Goal: Information Seeking & Learning: Learn about a topic

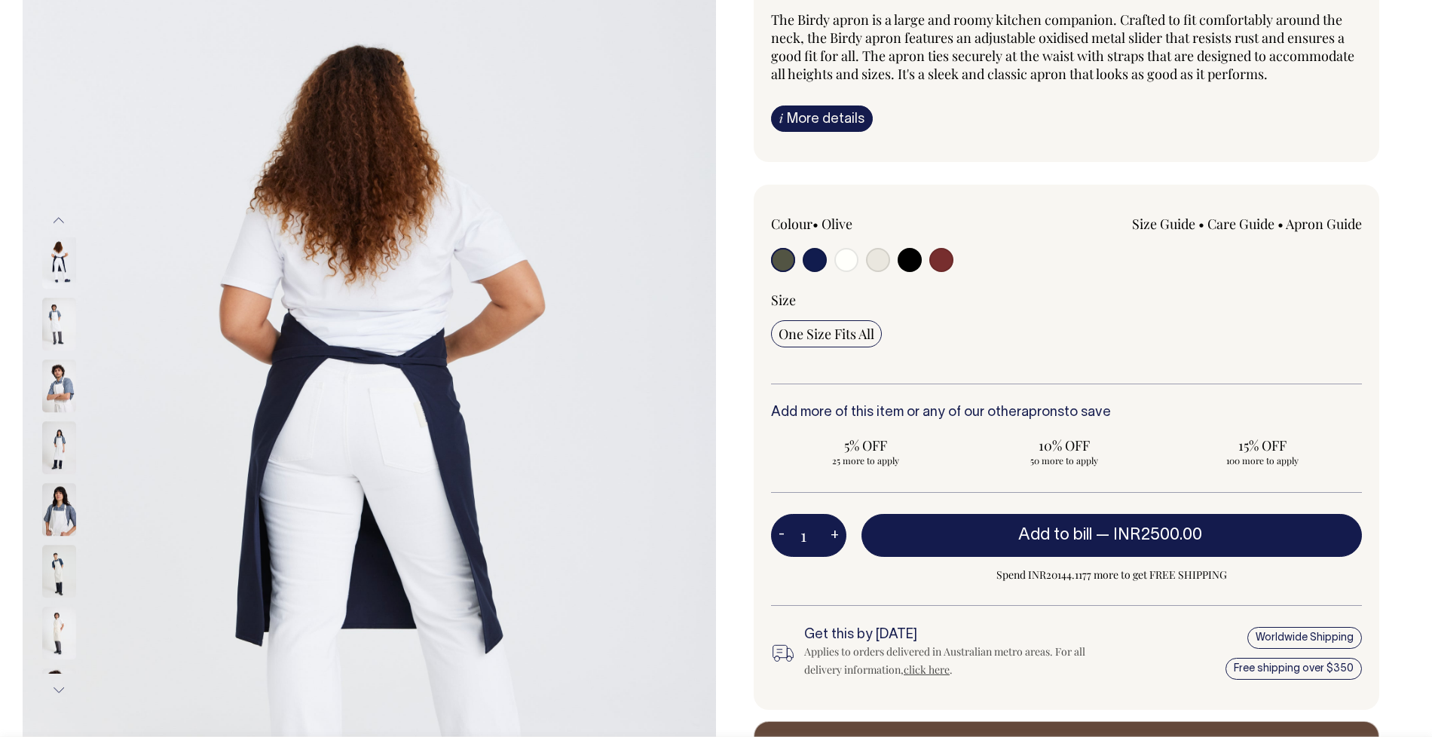
scroll to position [143, 0]
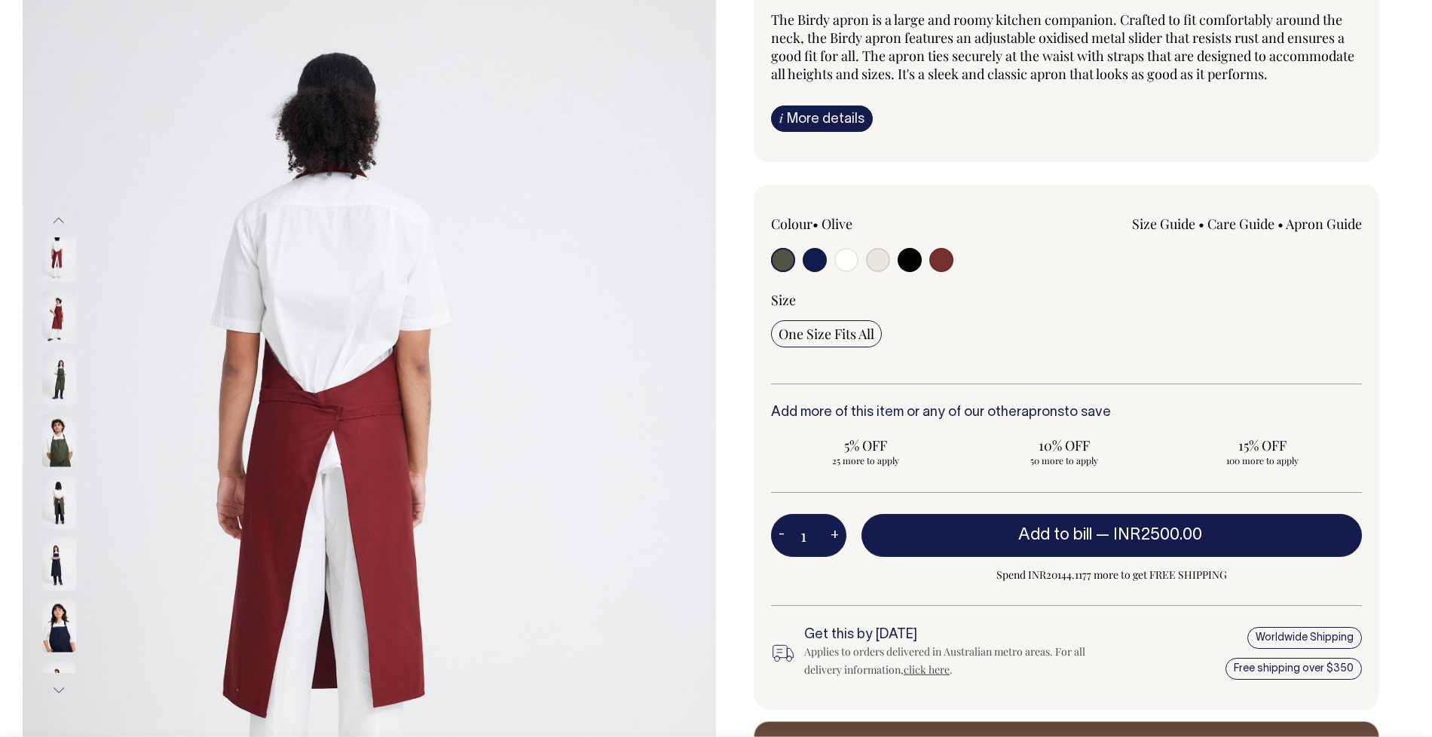
click at [58, 225] on button "Previous" at bounding box center [58, 221] width 23 height 34
click at [58, 219] on button "Previous" at bounding box center [58, 221] width 23 height 34
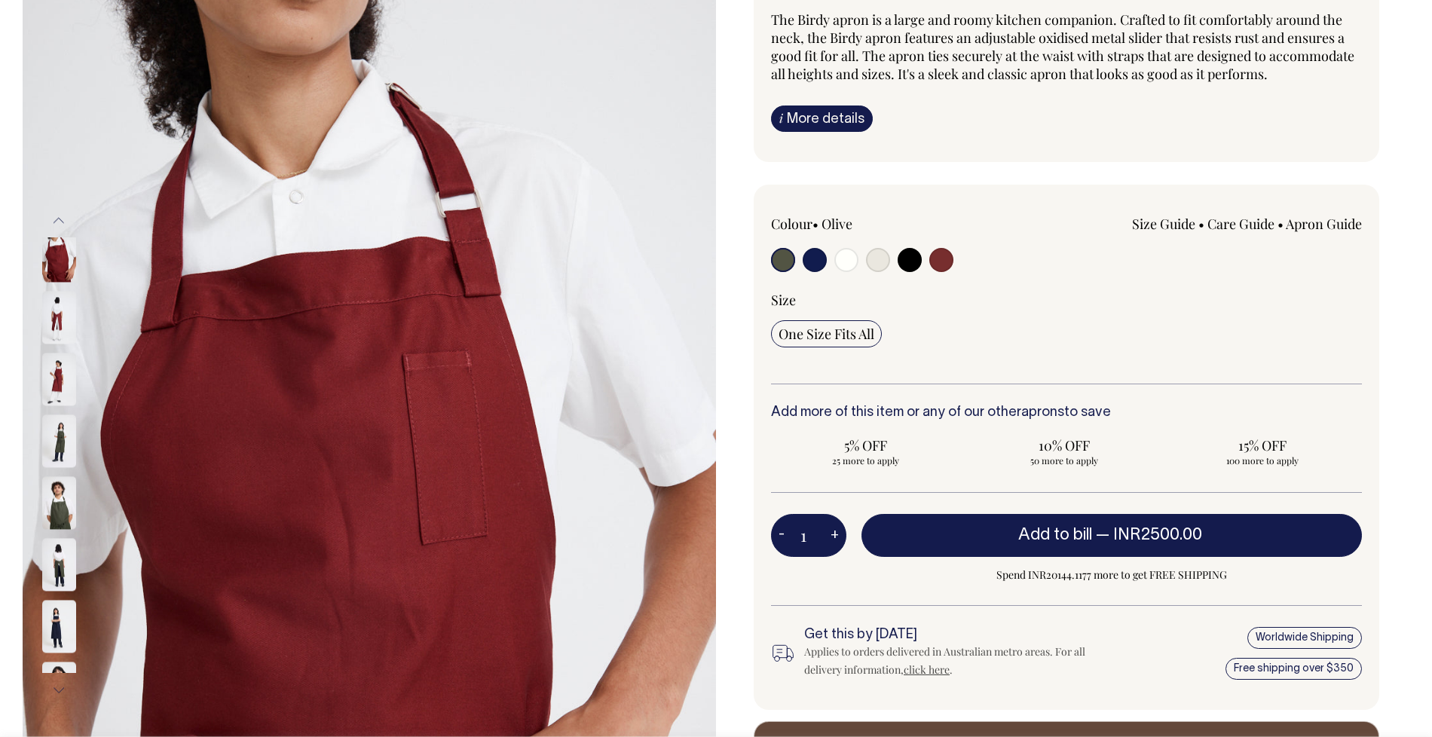
click at [58, 219] on button "Previous" at bounding box center [58, 221] width 23 height 34
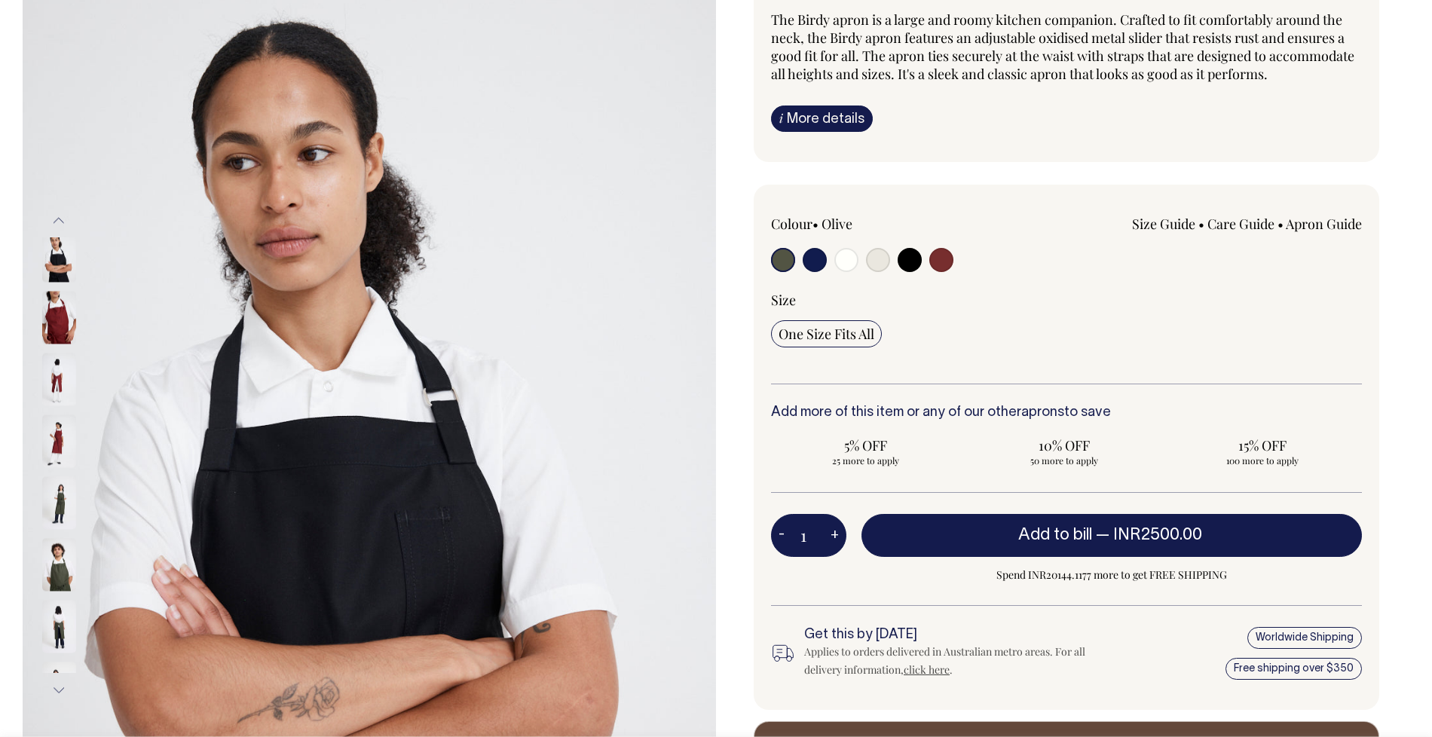
click at [58, 219] on button "Previous" at bounding box center [58, 221] width 23 height 34
click at [262, 240] on img at bounding box center [370, 456] width 694 height 1040
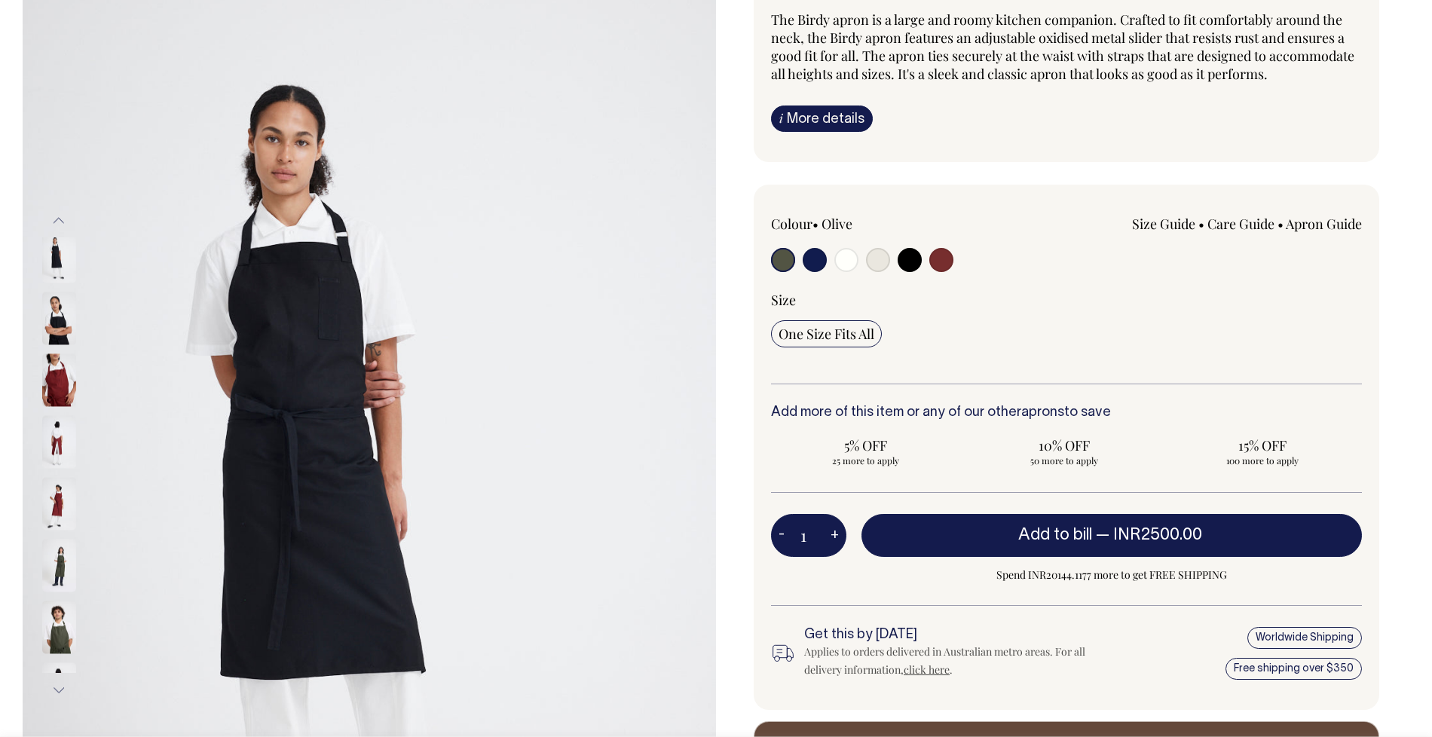
click at [341, 280] on img at bounding box center [370, 456] width 694 height 1040
click at [338, 279] on img at bounding box center [370, 456] width 694 height 1040
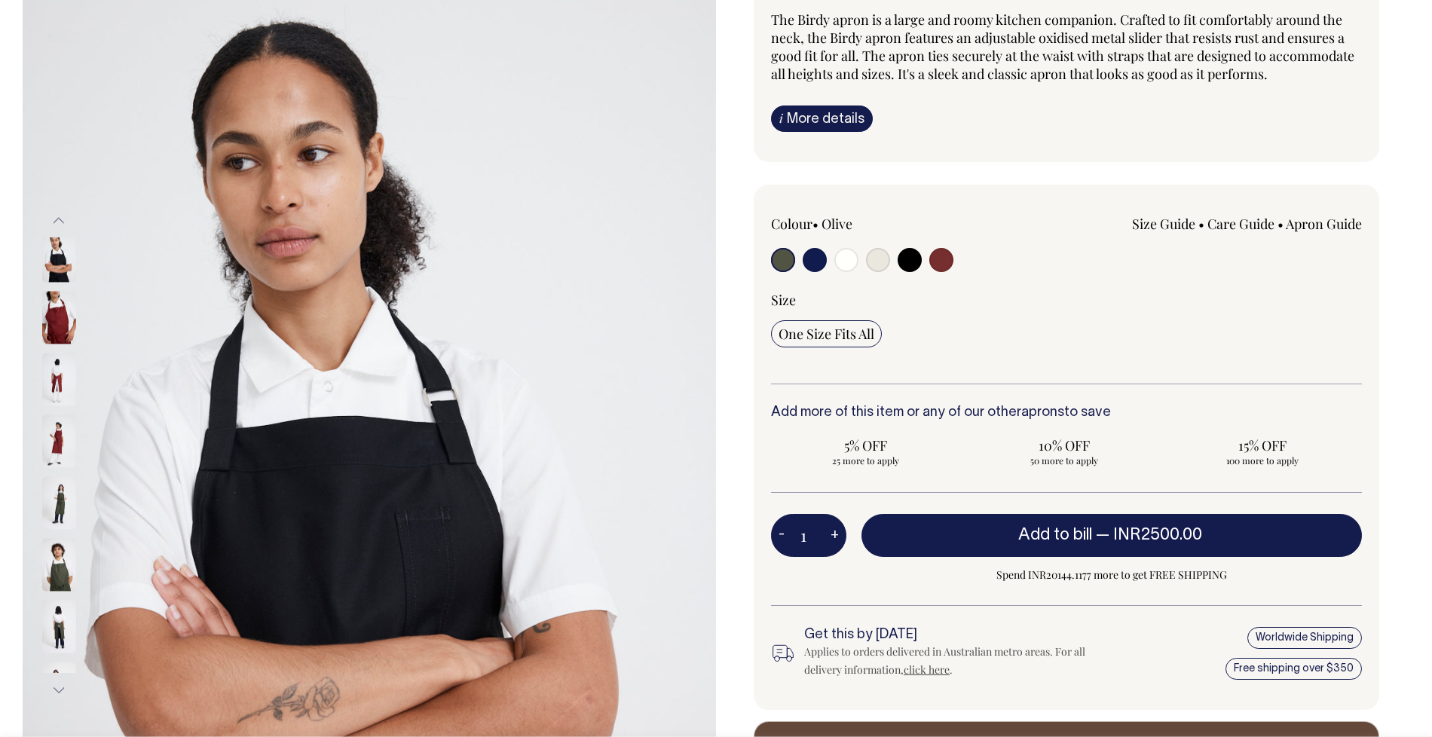
click at [65, 682] on button "Next" at bounding box center [58, 691] width 23 height 34
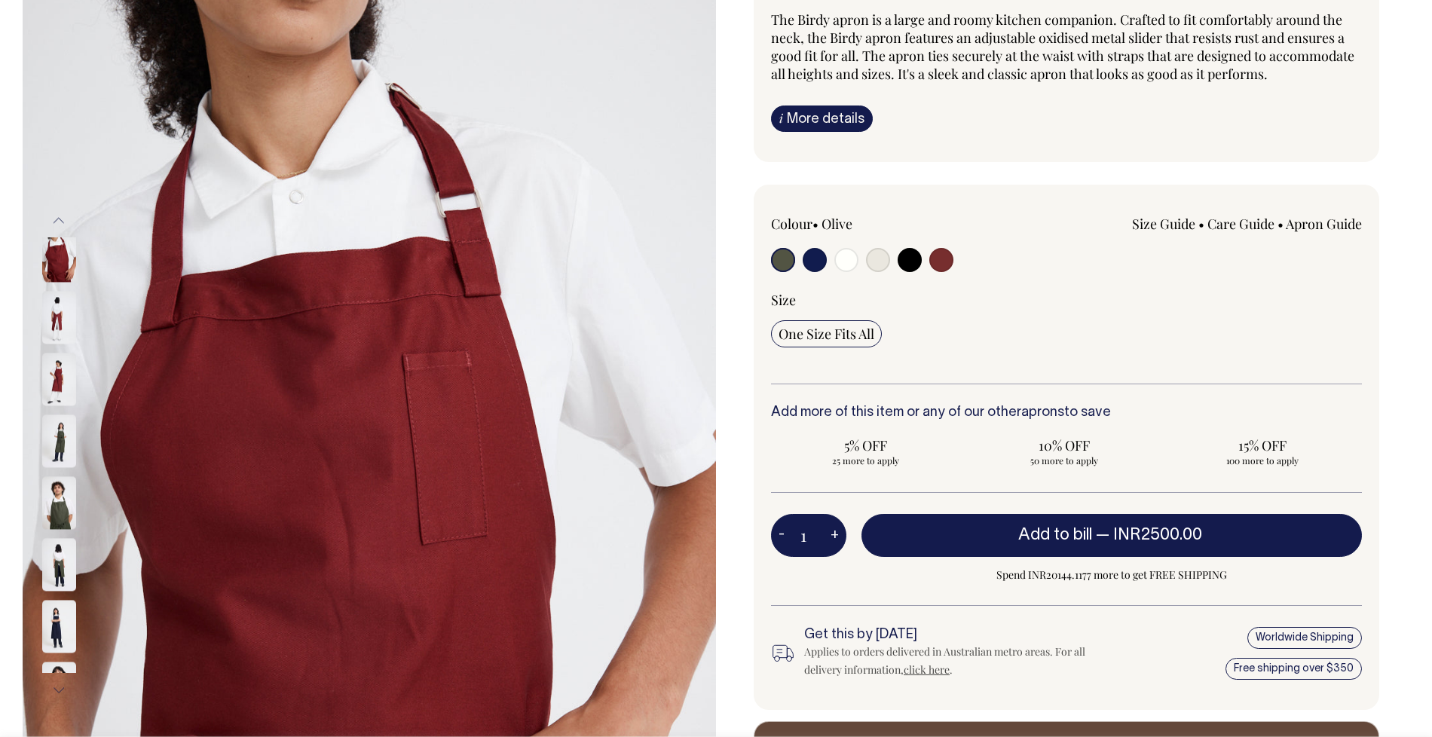
click at [65, 682] on button "Next" at bounding box center [58, 691] width 23 height 34
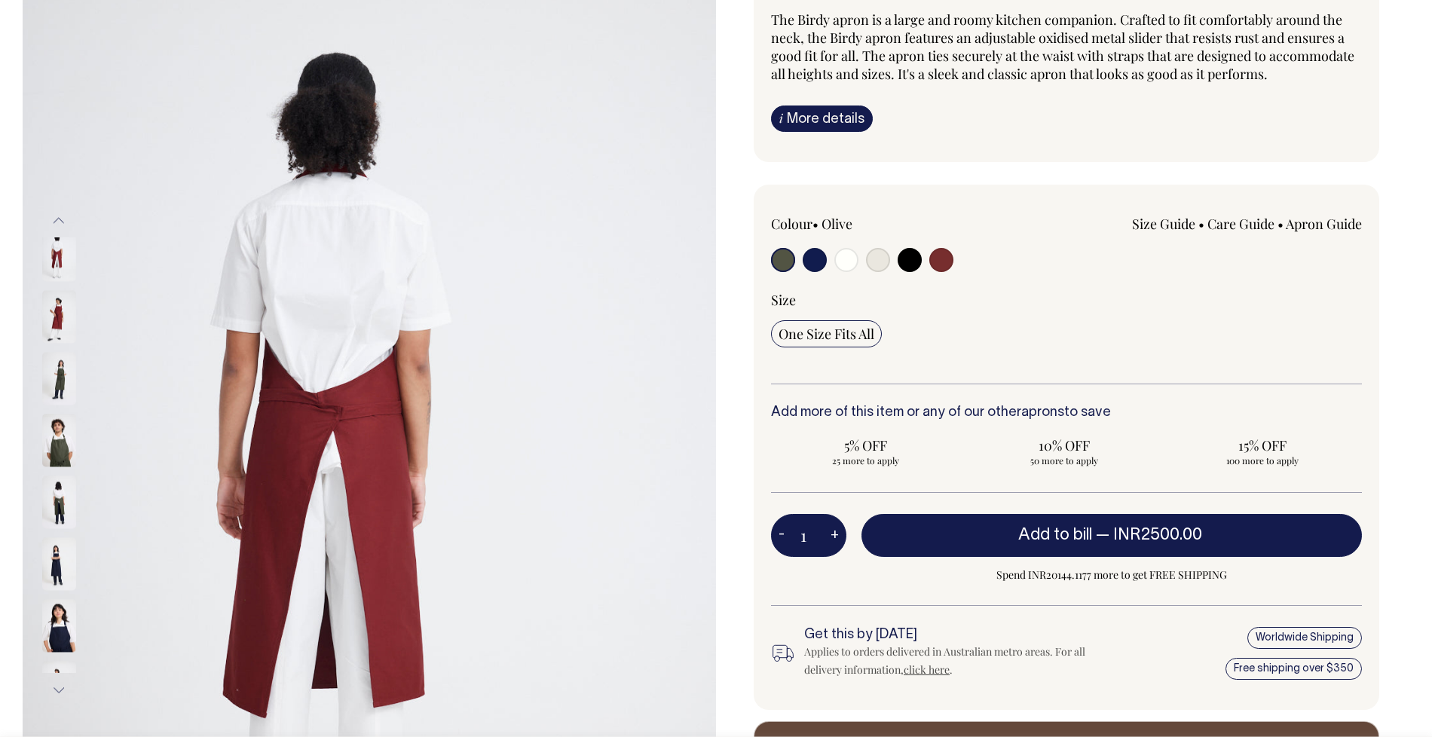
click at [65, 682] on button "Next" at bounding box center [58, 691] width 23 height 34
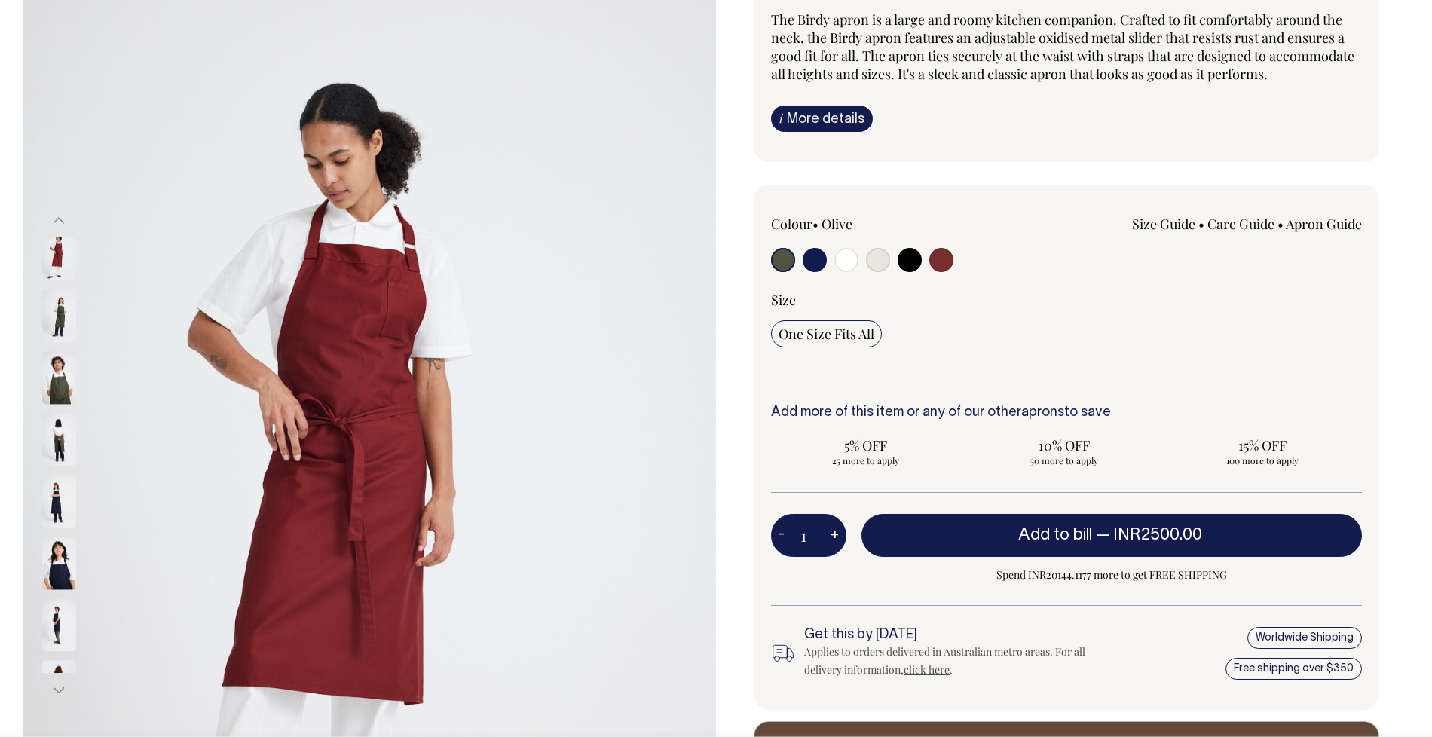
click at [65, 682] on button "Next" at bounding box center [58, 691] width 23 height 34
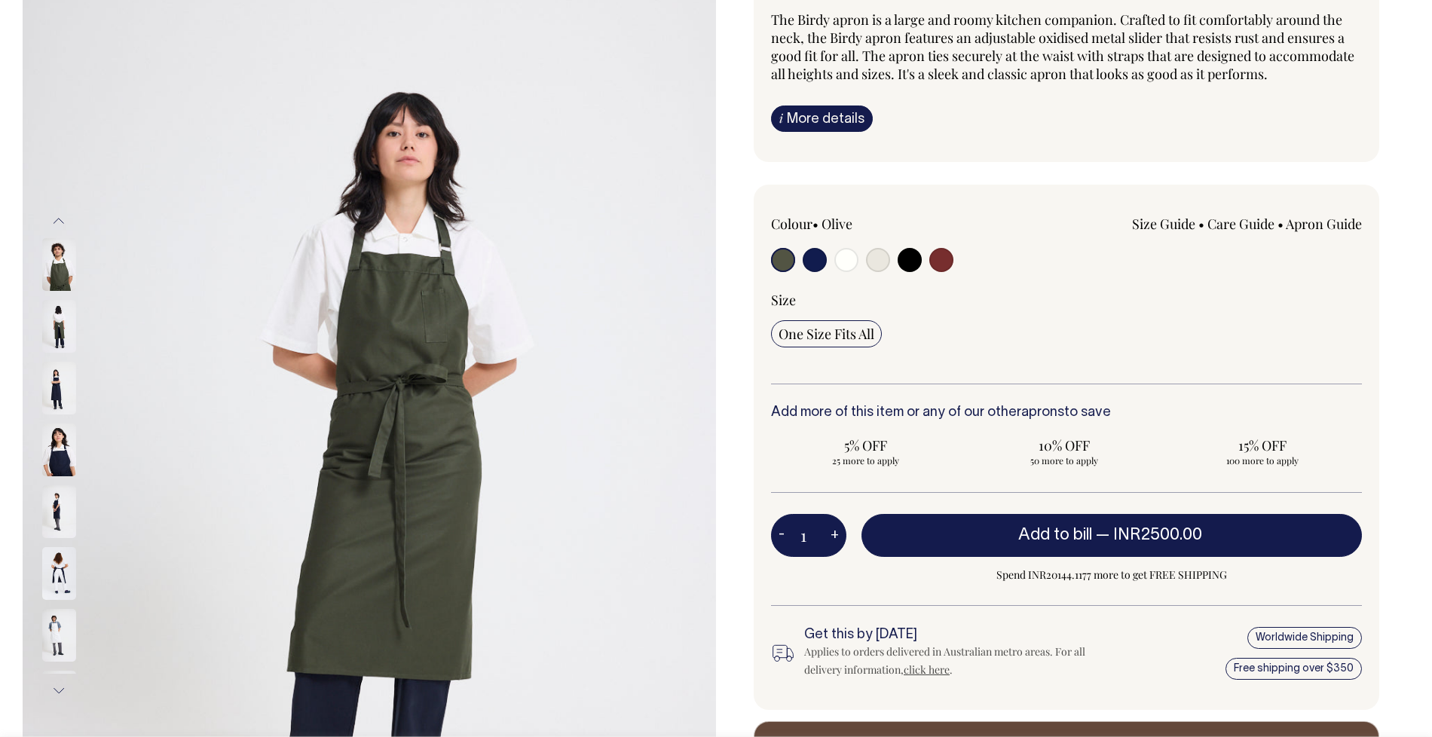
click at [65, 682] on button "Next" at bounding box center [58, 691] width 23 height 34
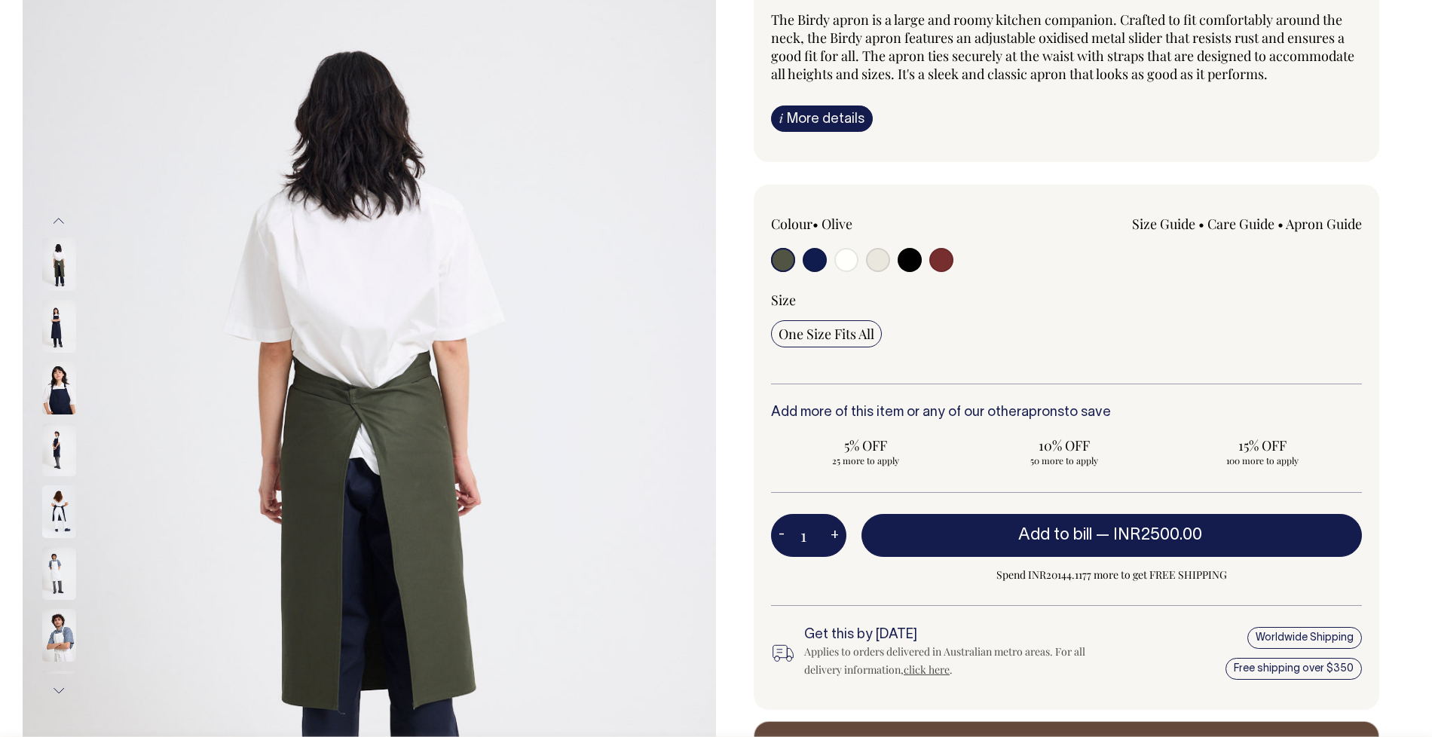
click at [65, 682] on button "Next" at bounding box center [58, 691] width 23 height 34
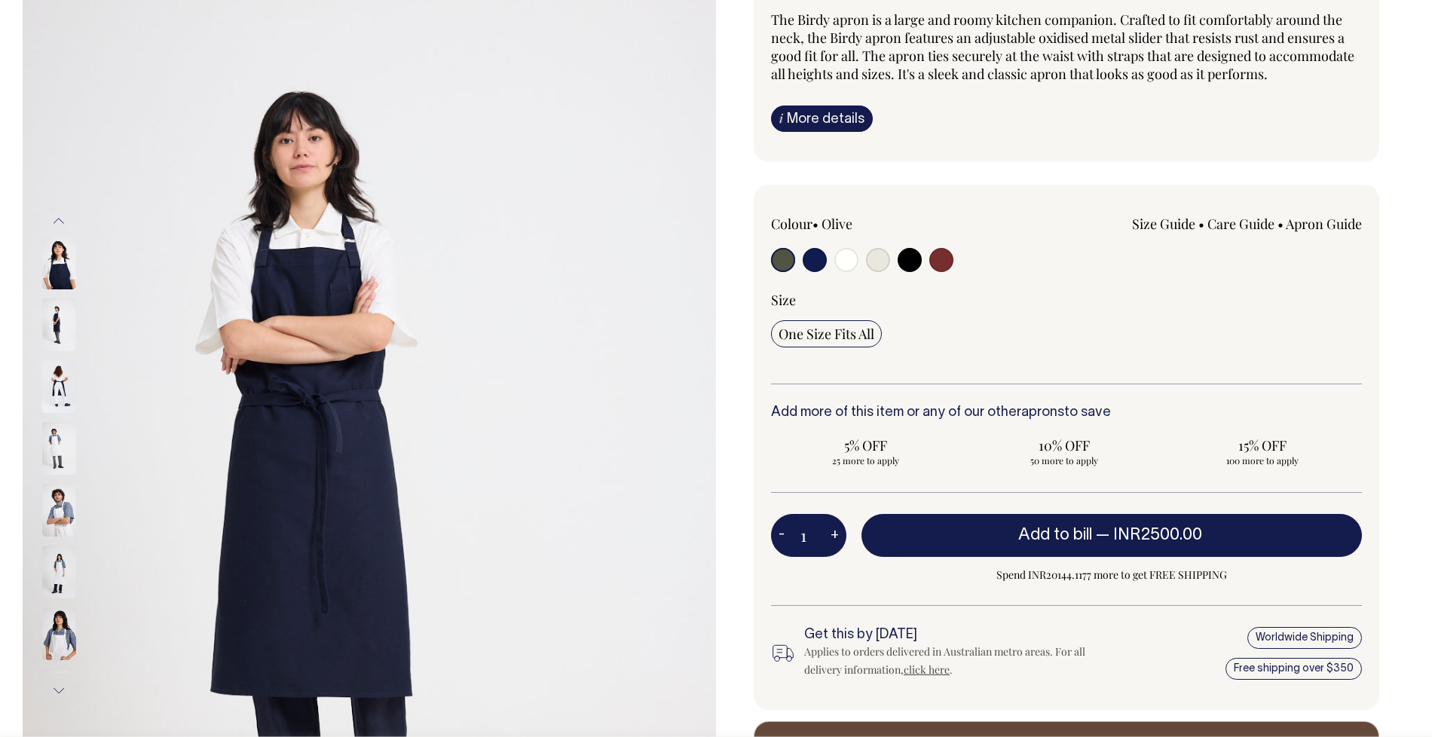
click at [65, 682] on button "Next" at bounding box center [58, 691] width 23 height 34
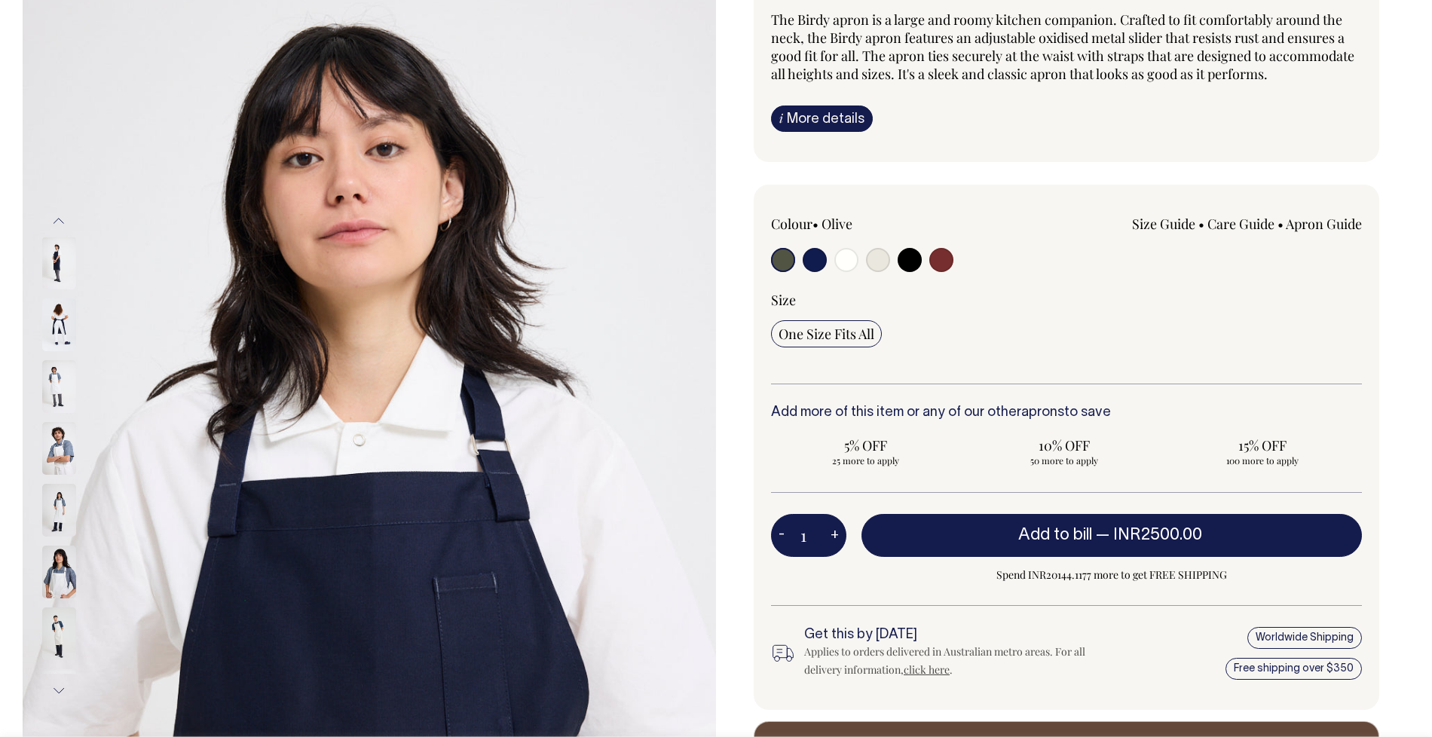
click at [65, 682] on button "Next" at bounding box center [58, 691] width 23 height 34
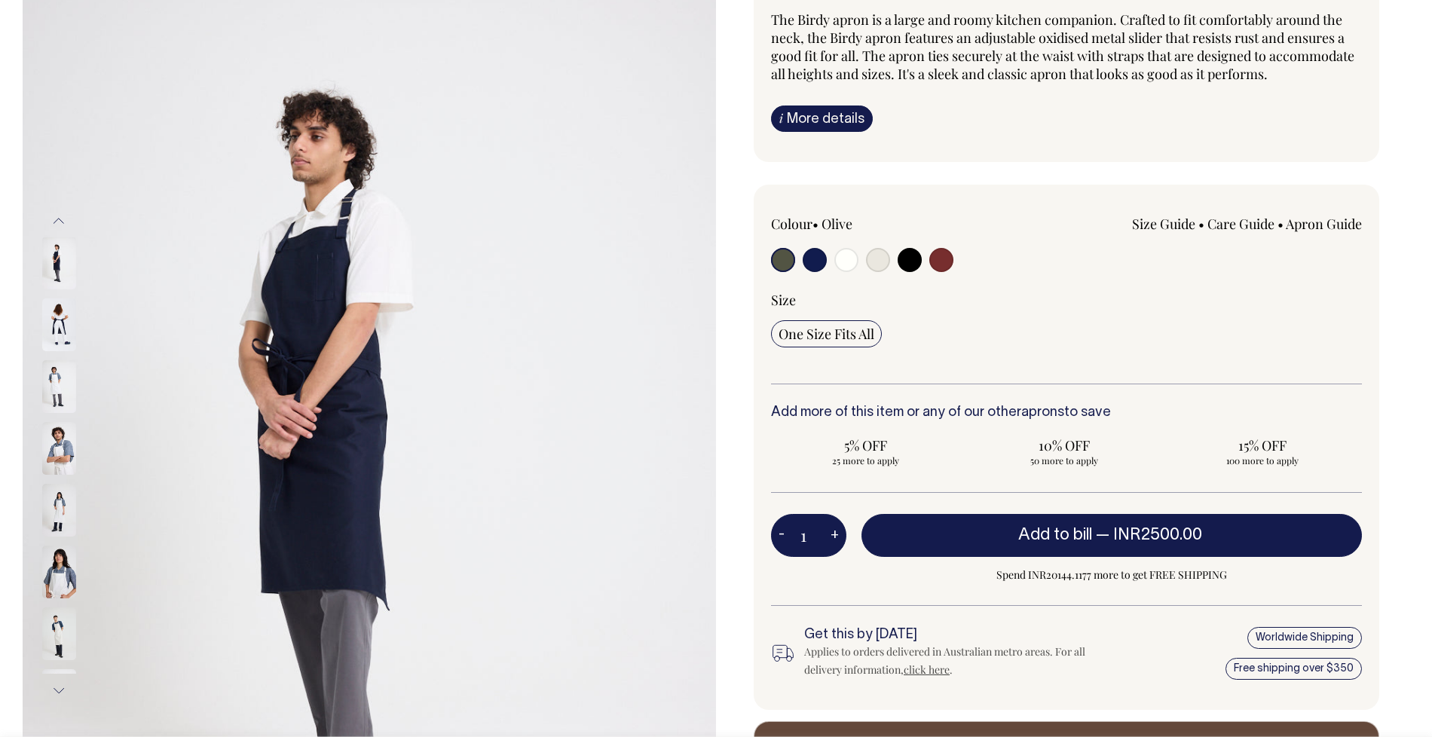
click at [65, 682] on button "Next" at bounding box center [58, 691] width 23 height 34
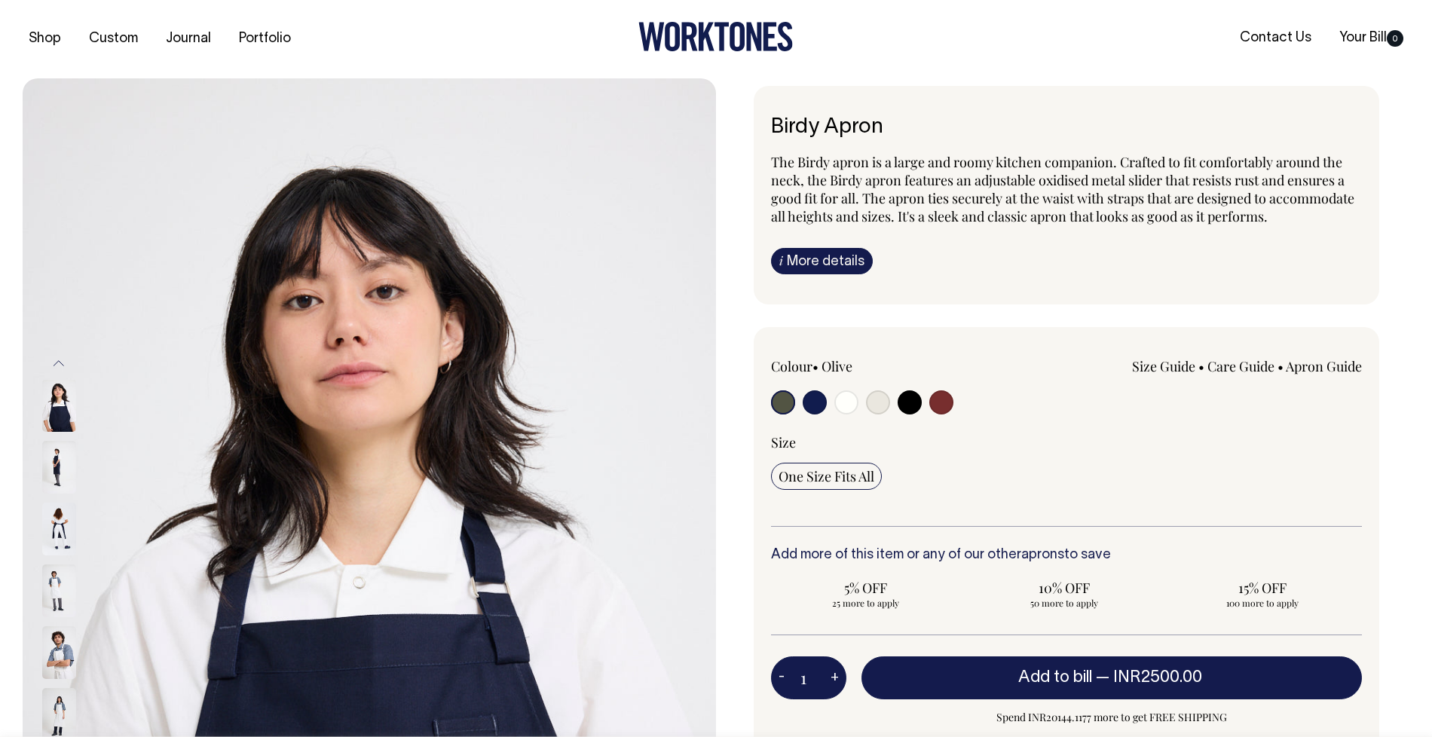
scroll to position [0, 0]
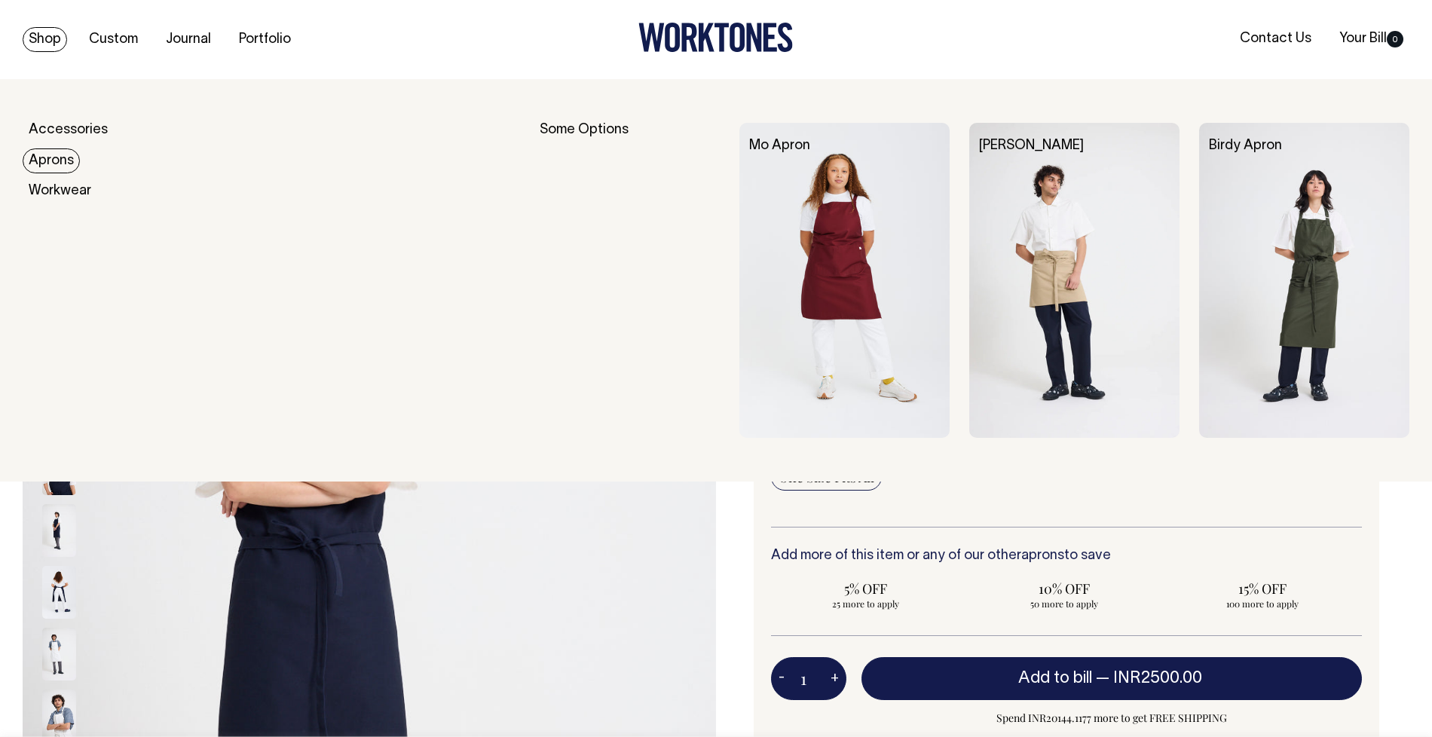
click at [55, 164] on link "Aprons" at bounding box center [51, 161] width 57 height 25
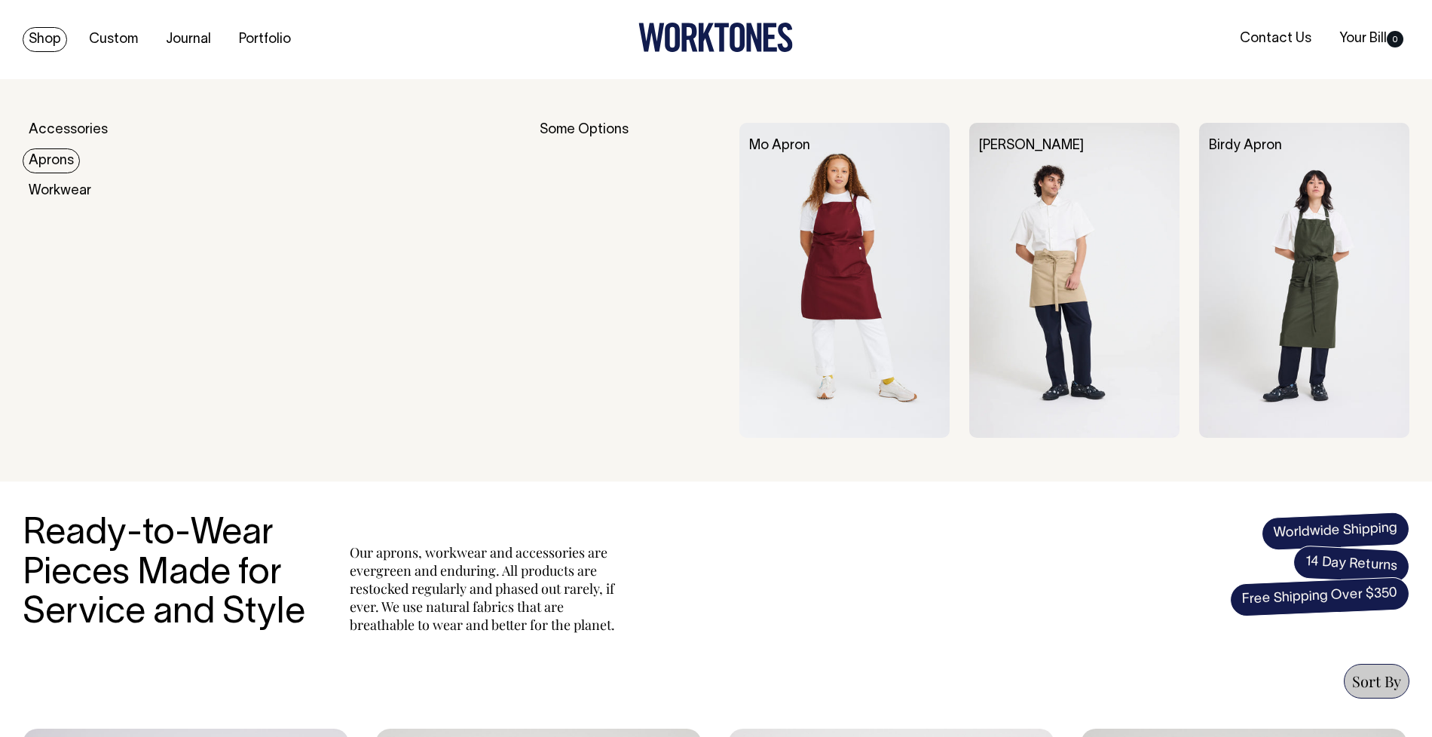
click at [41, 161] on link "Aprons" at bounding box center [51, 161] width 57 height 25
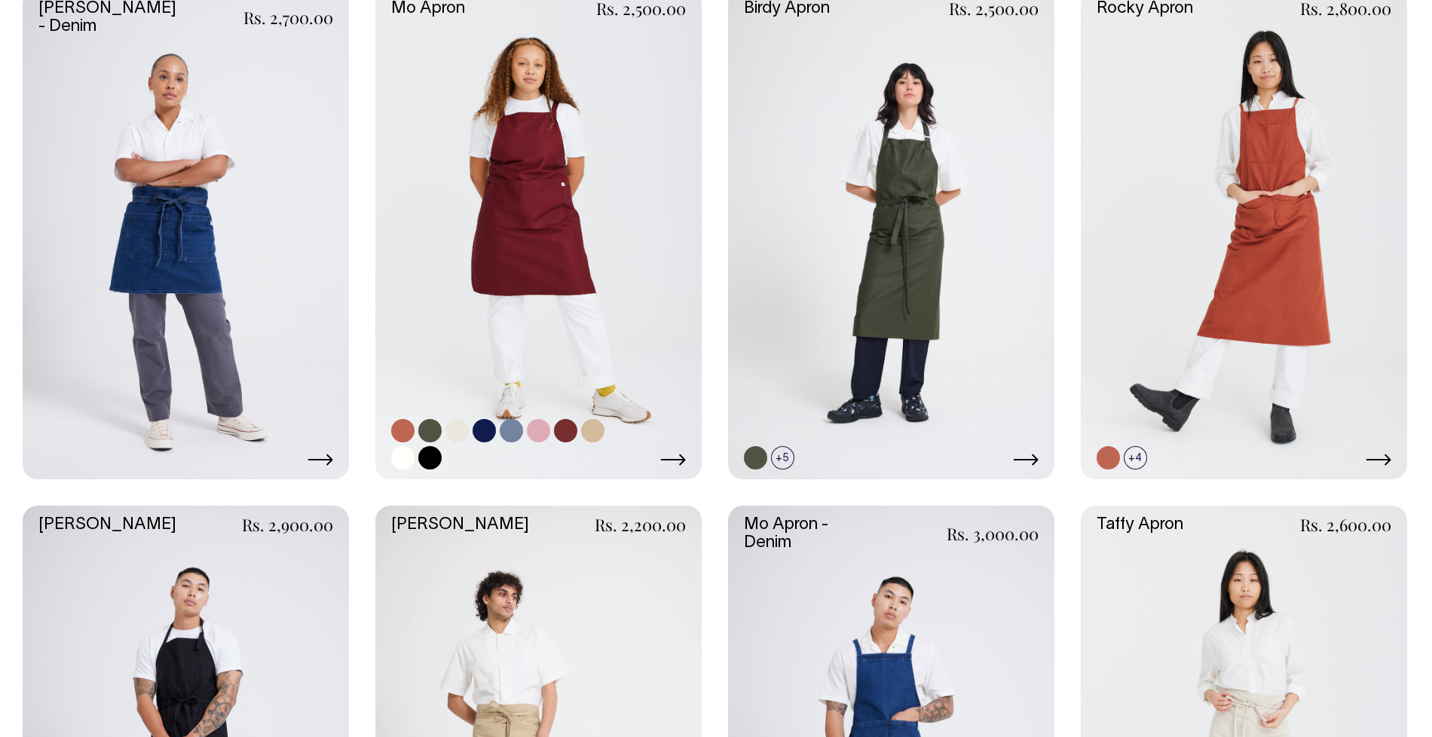
scroll to position [739, 0]
click at [504, 163] on link at bounding box center [538, 235] width 326 height 490
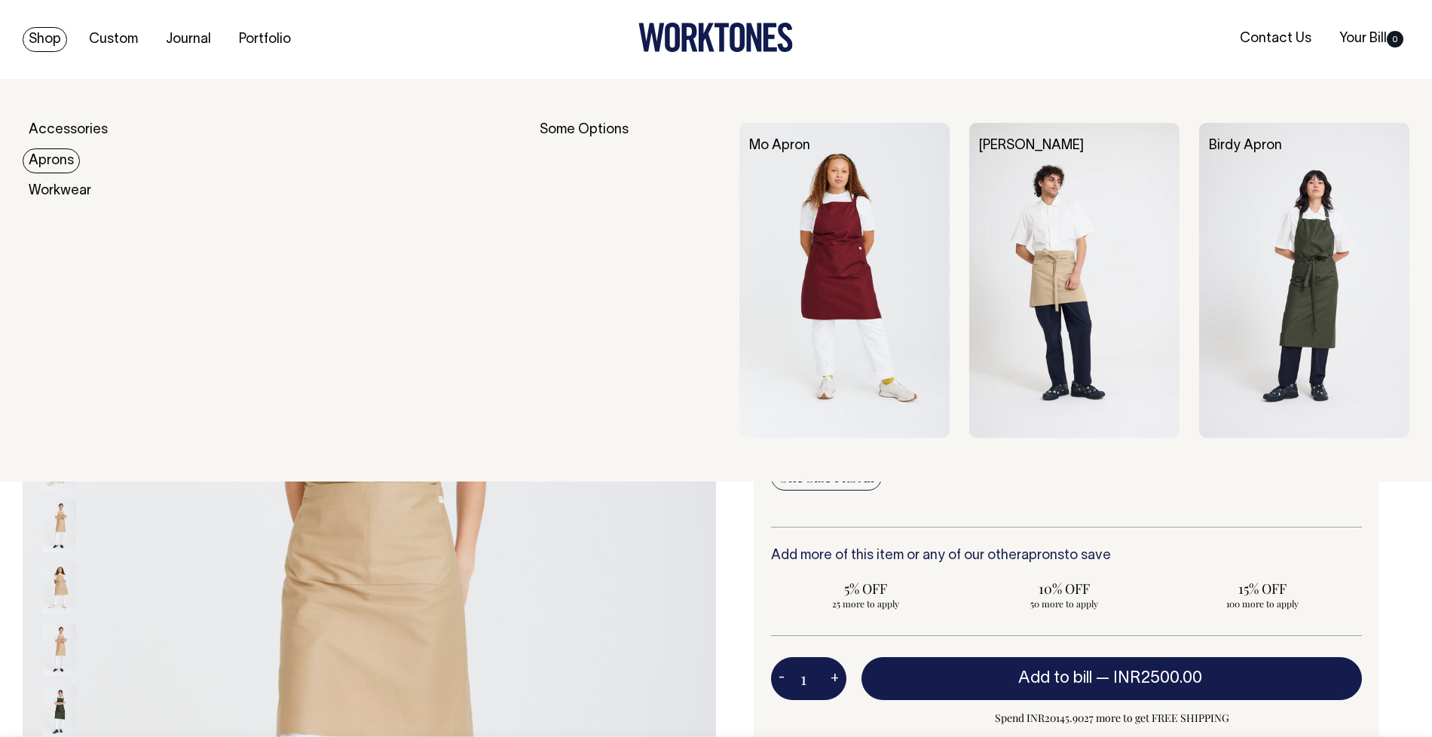
click at [48, 163] on link "Aprons" at bounding box center [51, 161] width 57 height 25
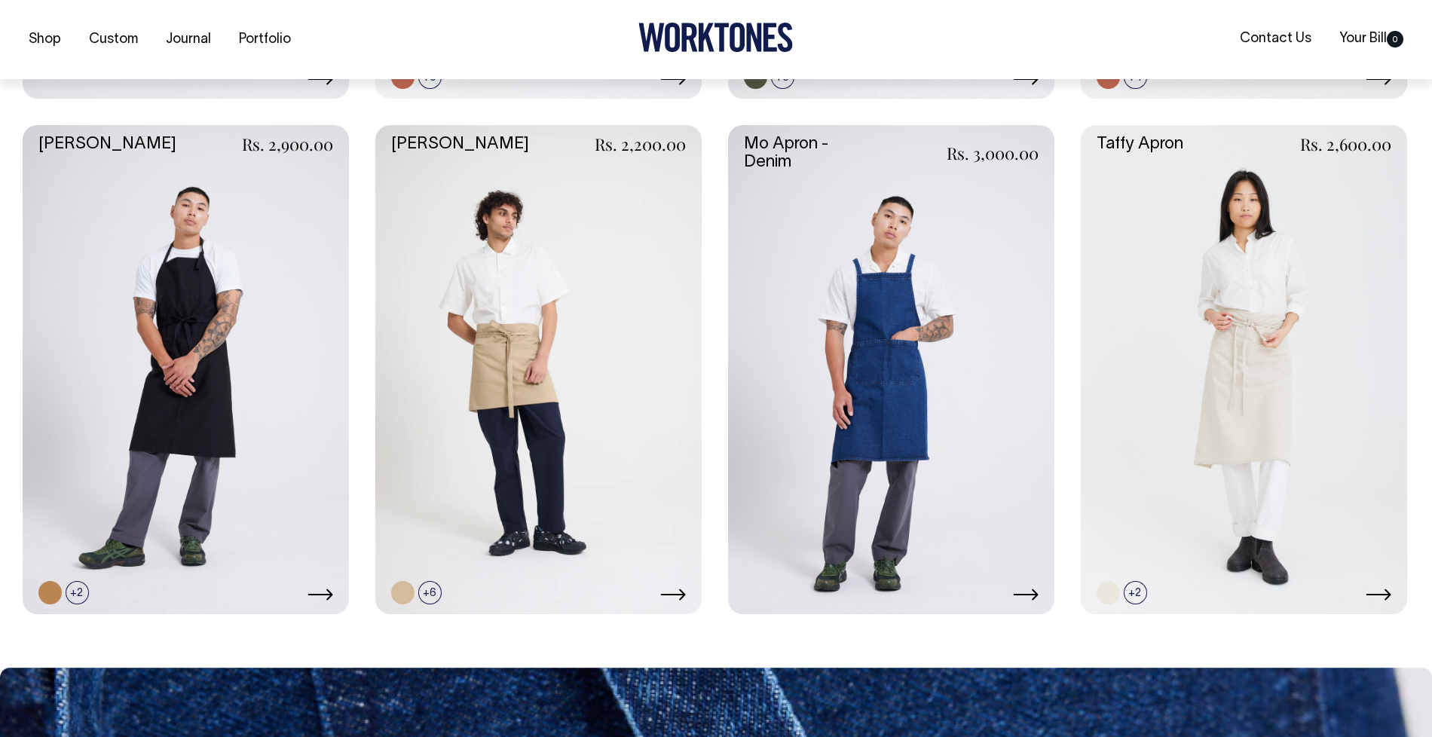
scroll to position [1122, 0]
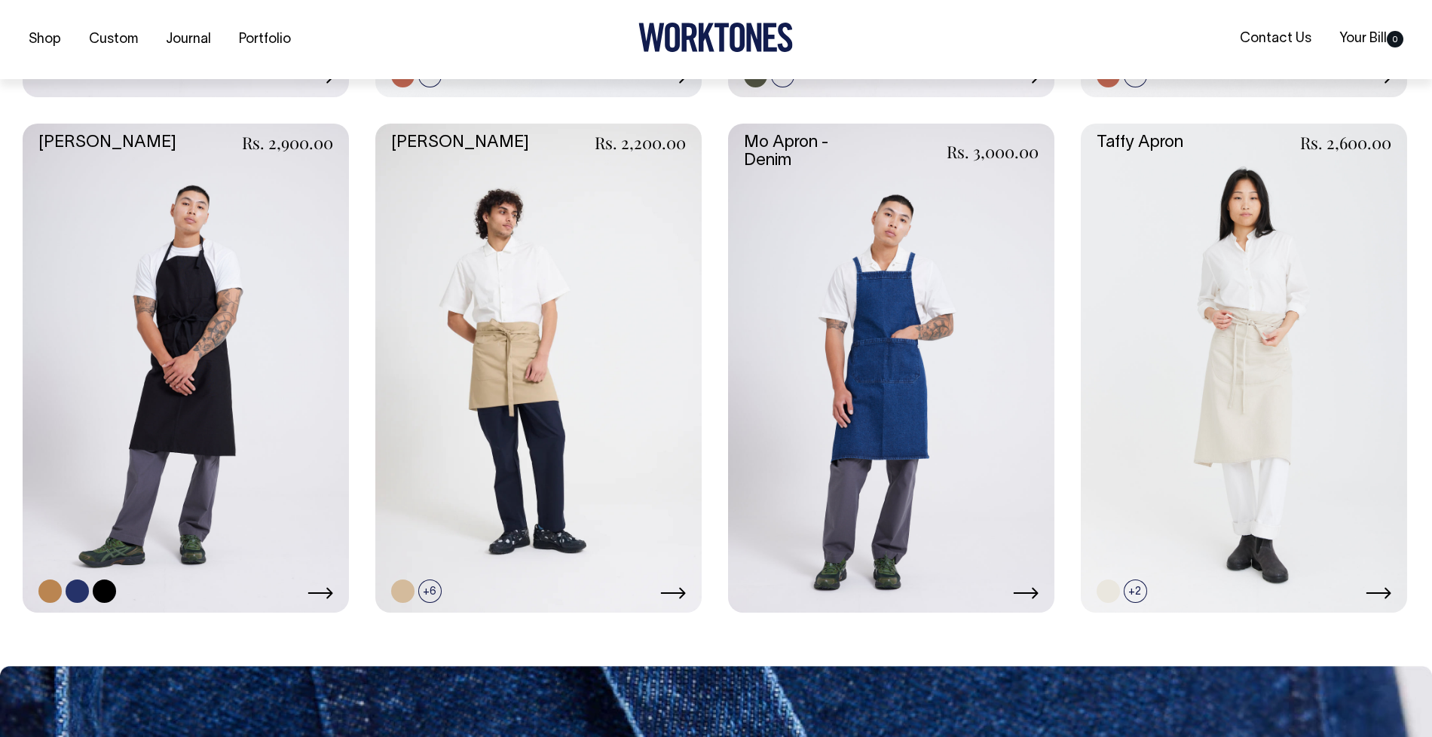
click at [210, 351] on link at bounding box center [186, 369] width 326 height 490
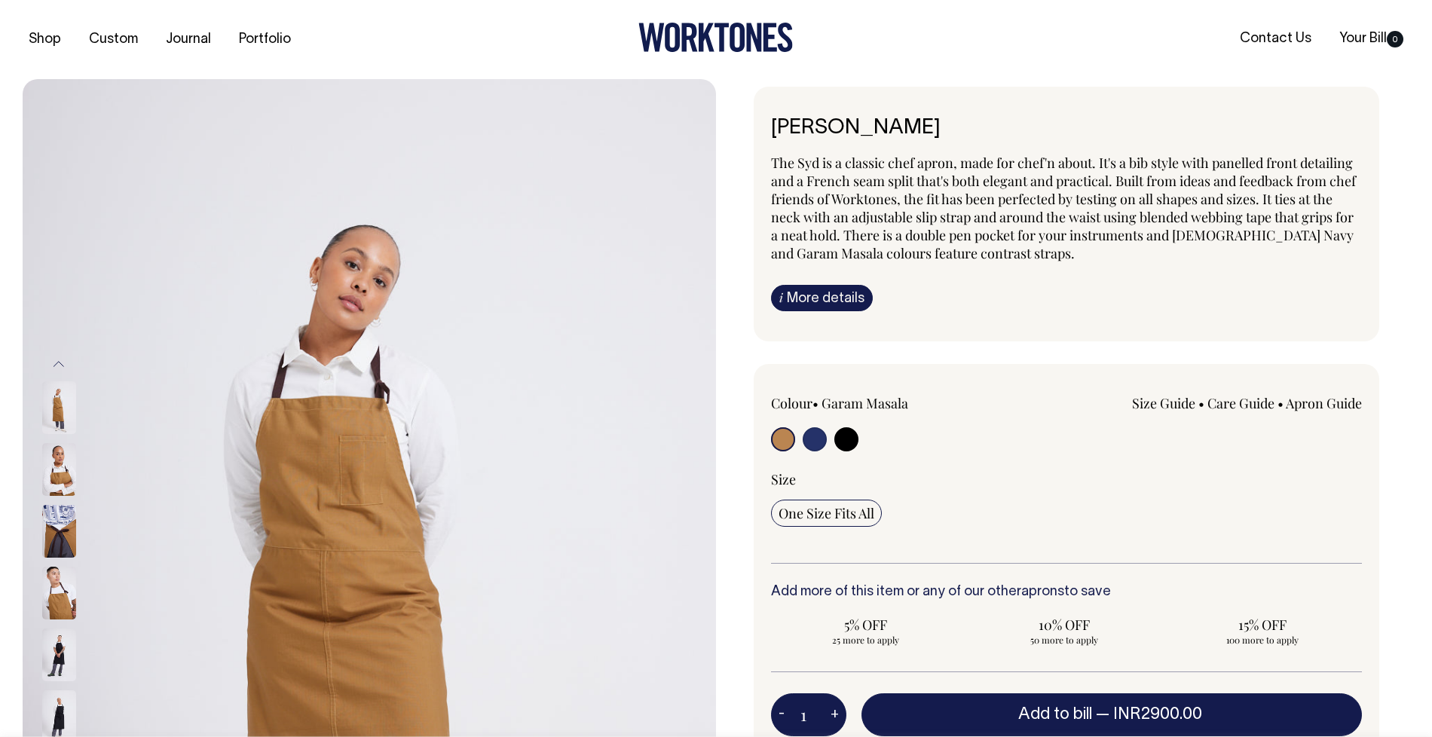
click at [44, 538] on img at bounding box center [59, 531] width 34 height 53
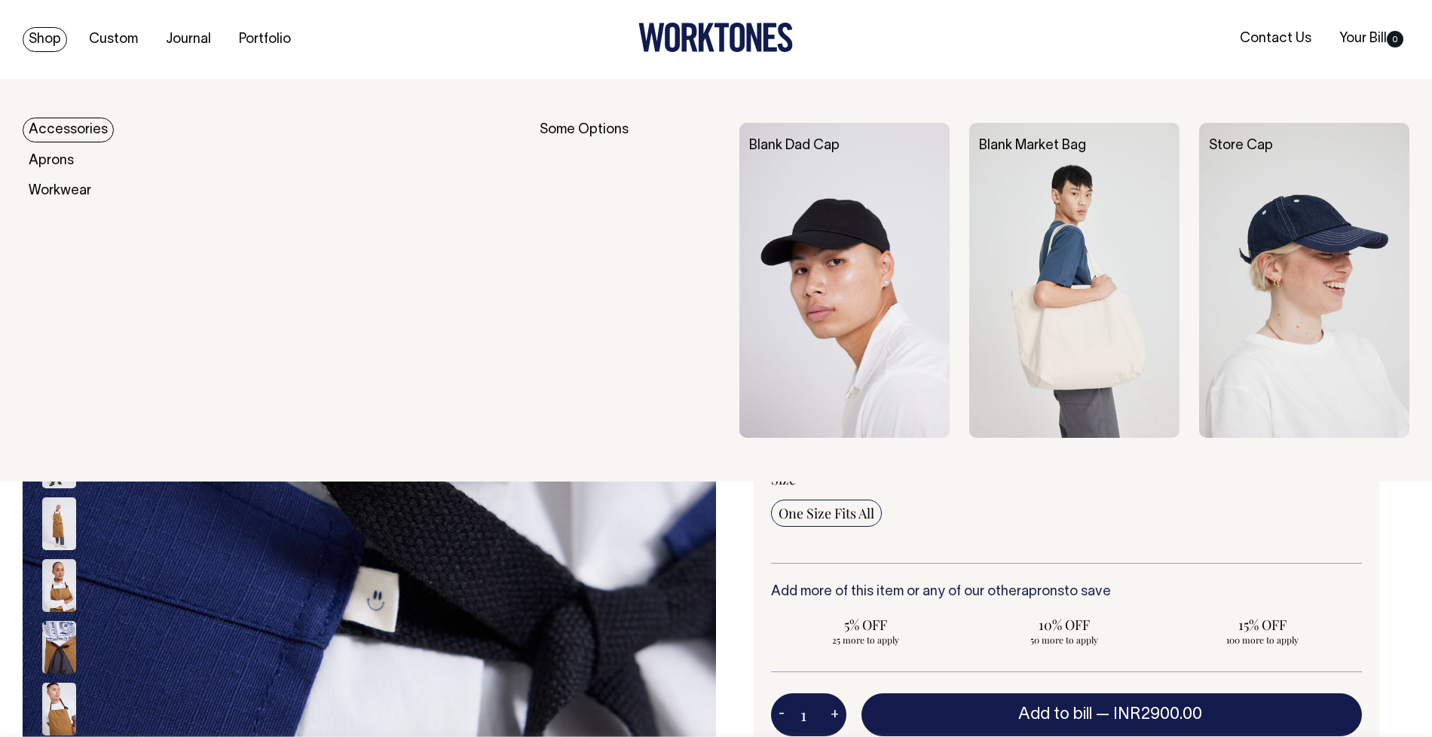
click at [33, 37] on link "Shop" at bounding box center [45, 39] width 44 height 25
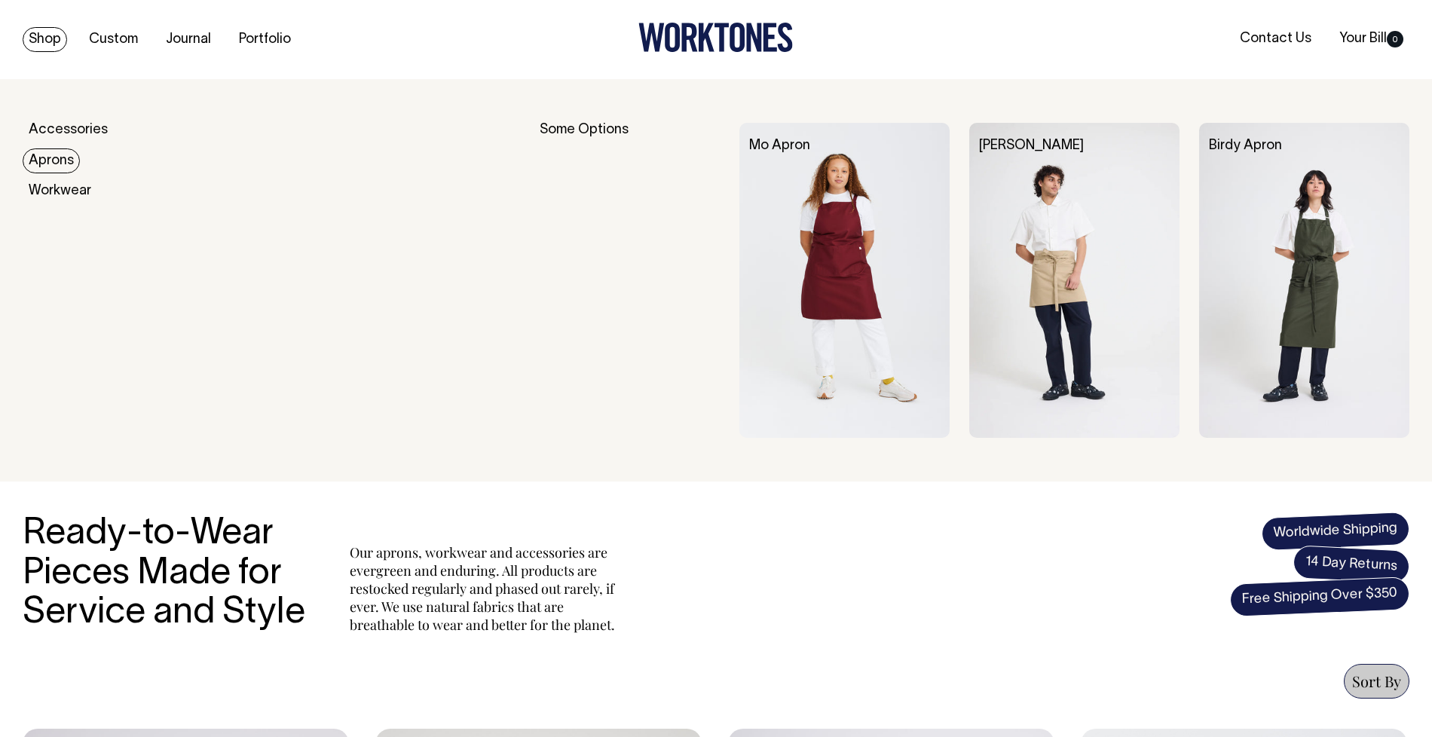
click at [54, 152] on link "Aprons" at bounding box center [51, 161] width 57 height 25
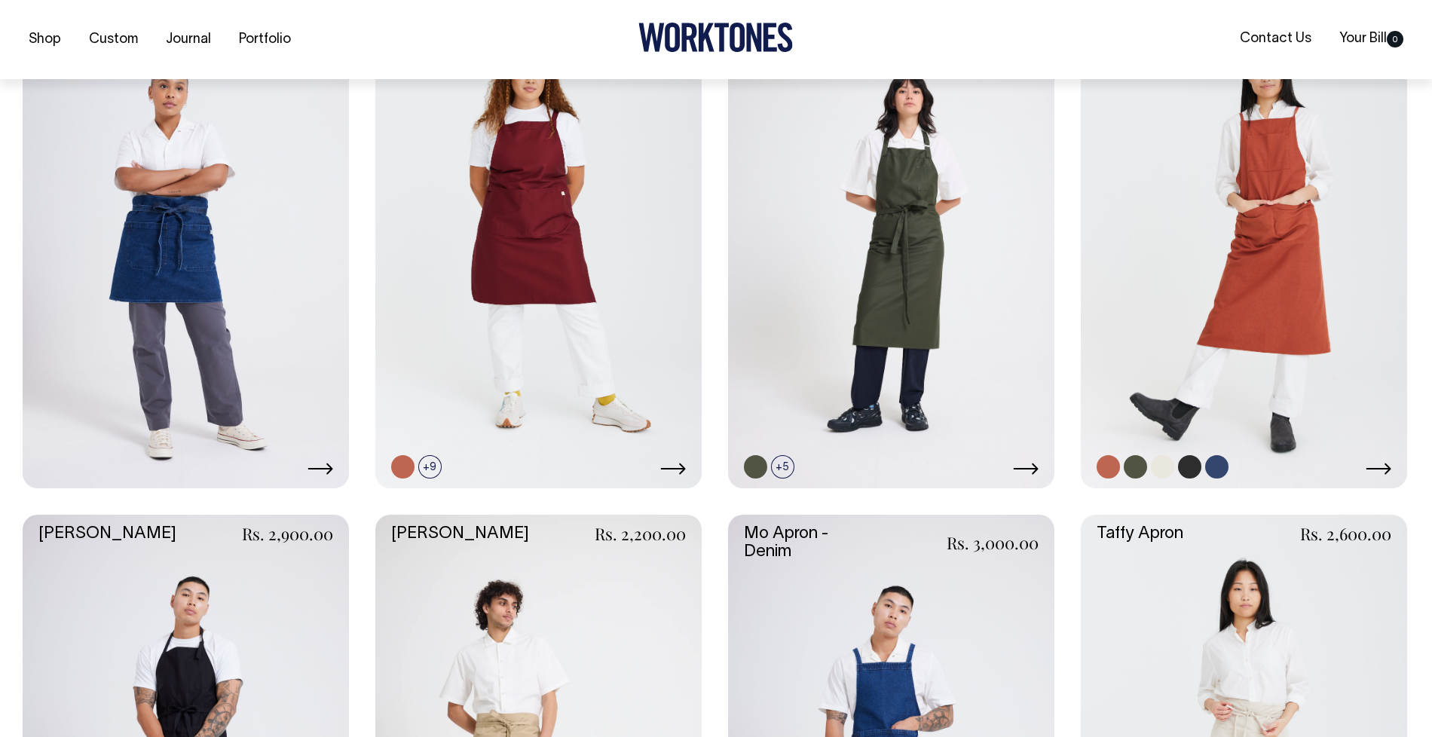
scroll to position [731, 0]
click at [1285, 280] on link at bounding box center [1244, 243] width 326 height 490
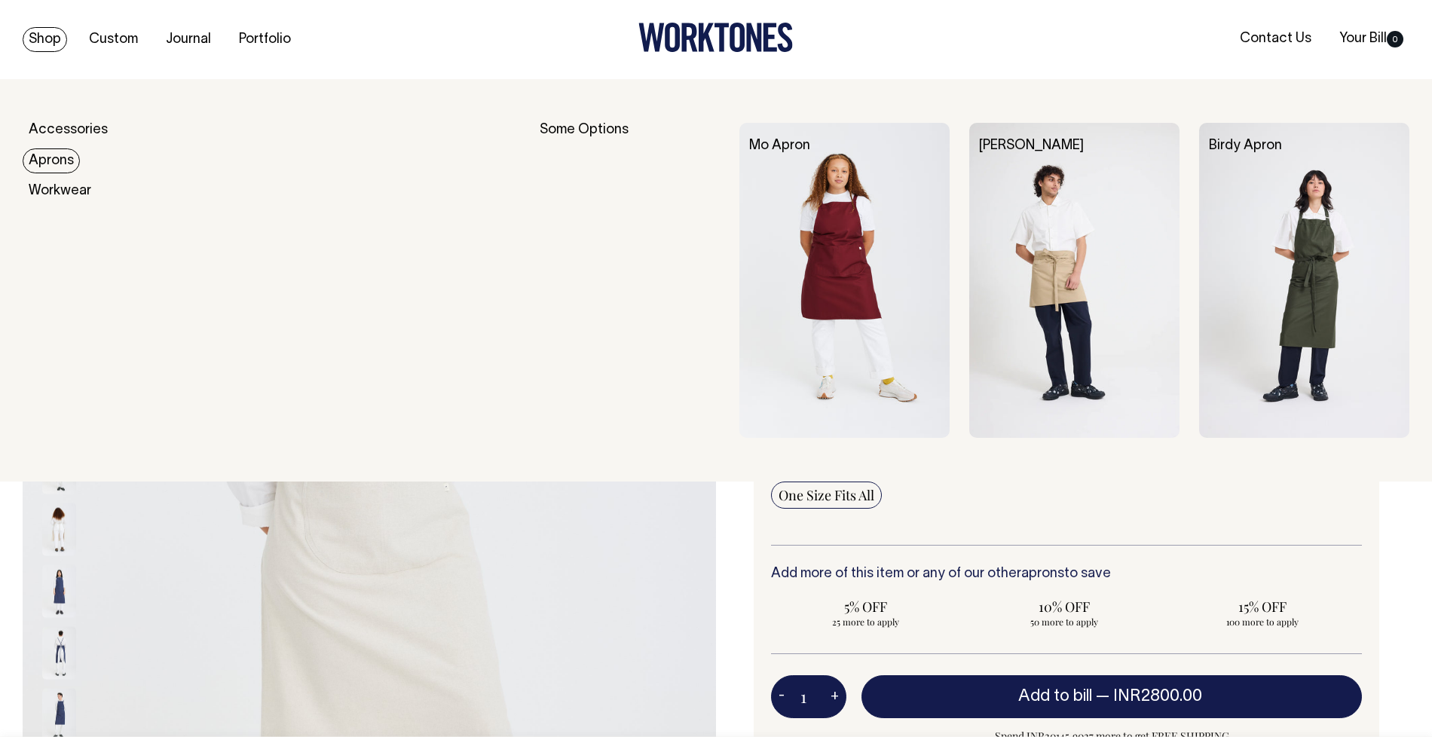
click at [46, 169] on link "Aprons" at bounding box center [51, 161] width 57 height 25
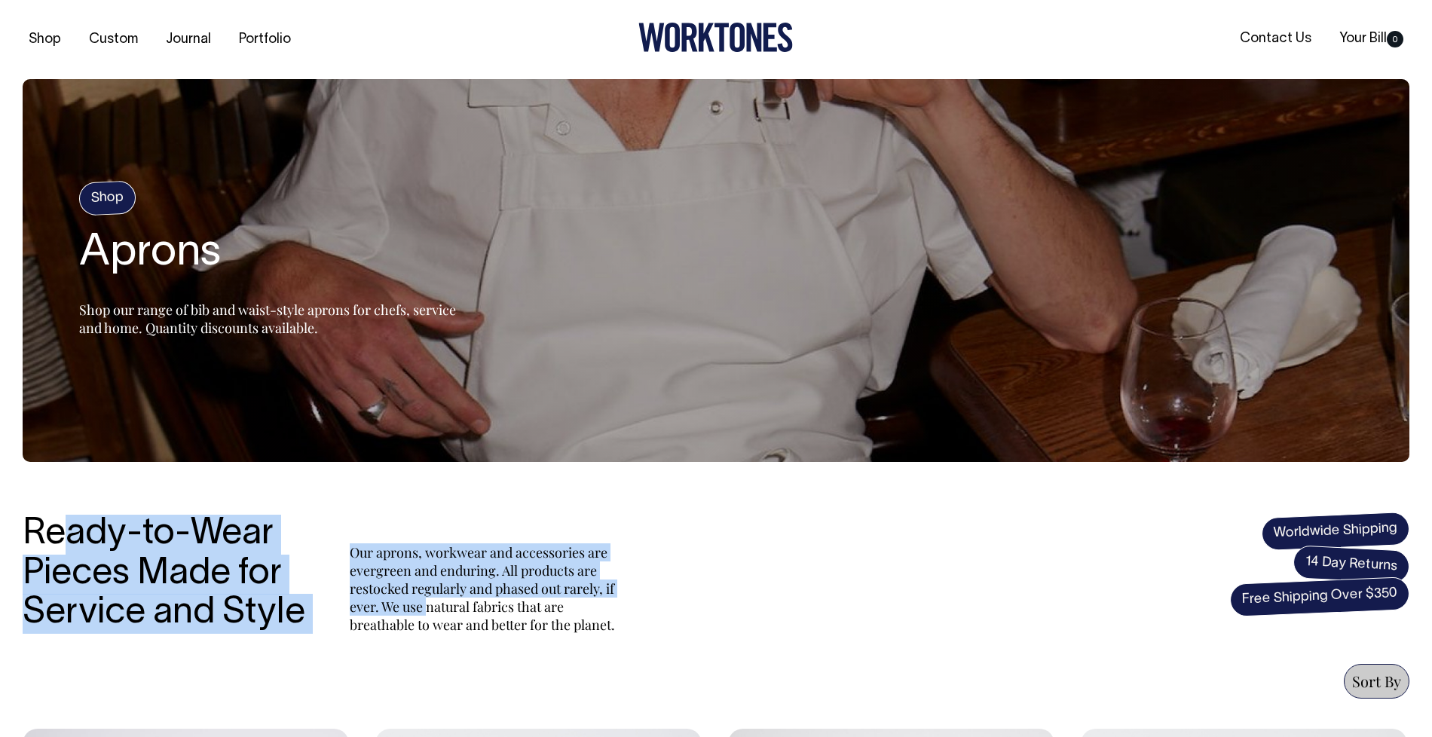
drag, startPoint x: 65, startPoint y: 535, endPoint x: 447, endPoint y: 604, distance: 388.3
click at [432, 604] on div "Ready-to-Wear Pieces Made for Service and Style Our aprons, workwear and access…" at bounding box center [322, 574] width 599 height 119
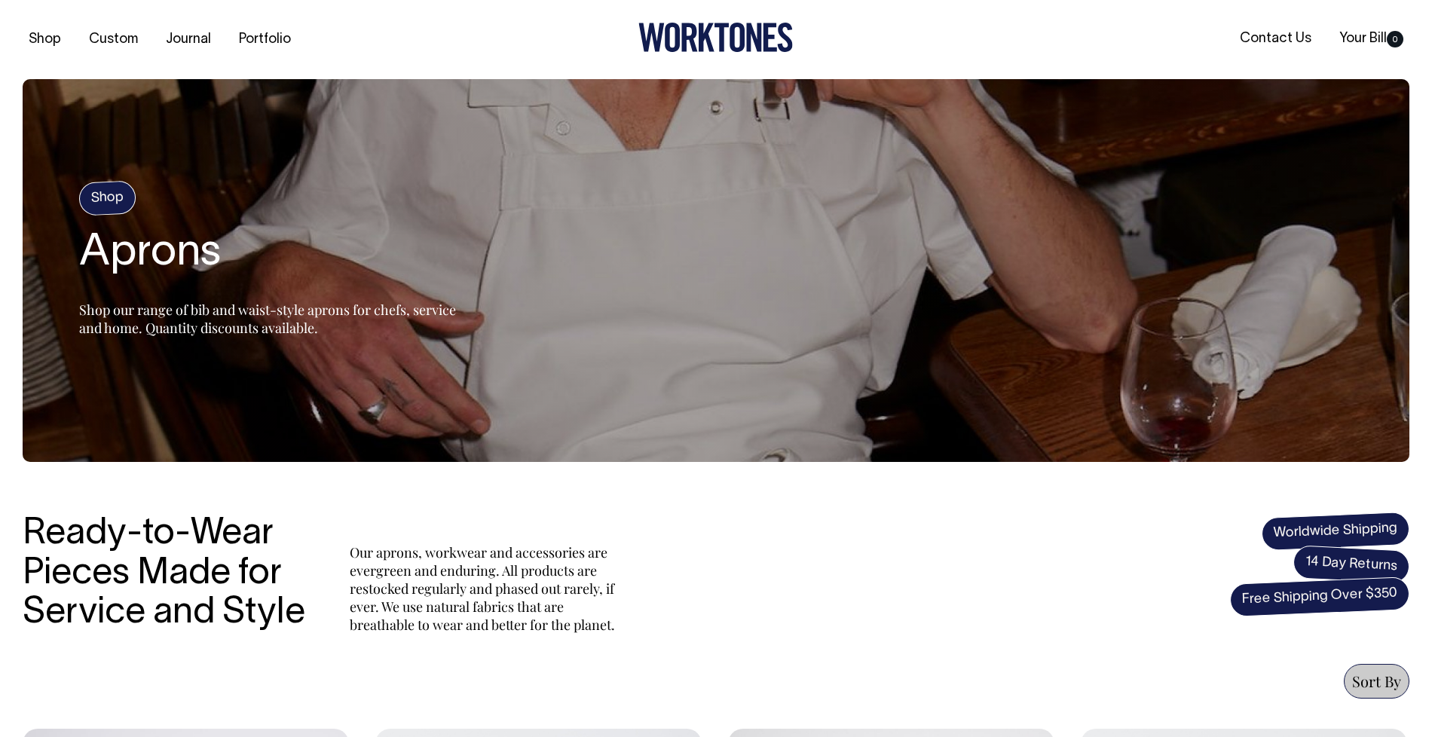
click at [683, 625] on div "Ready-to-Wear Pieces Made for Service and Style Our aprons, workwear and access…" at bounding box center [716, 574] width 1387 height 119
